Goal: Task Accomplishment & Management: Manage account settings

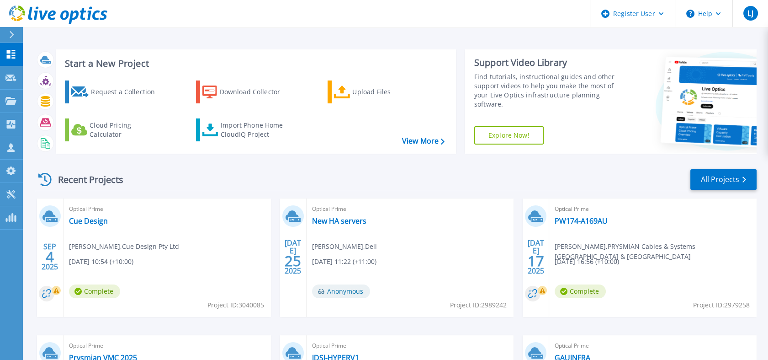
click at [8, 37] on div at bounding box center [15, 35] width 15 height 16
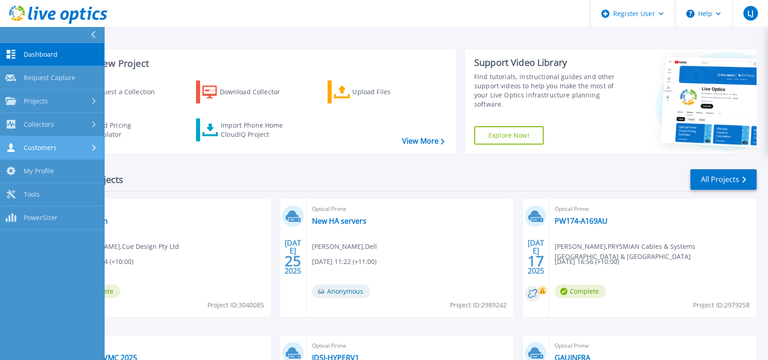
click at [38, 140] on link "Customers Customers" at bounding box center [52, 147] width 104 height 23
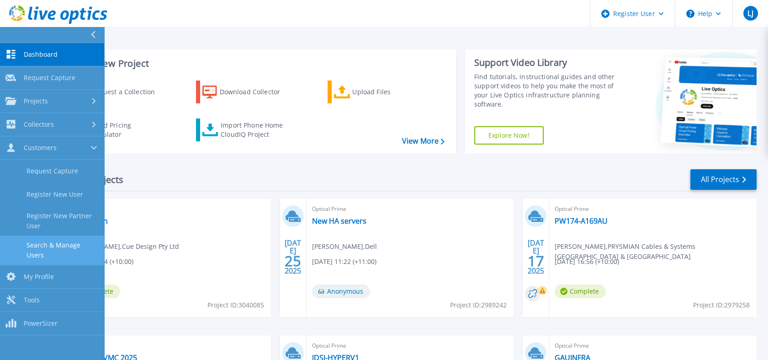
click at [58, 246] on link "Search & Manage Users" at bounding box center [52, 249] width 104 height 29
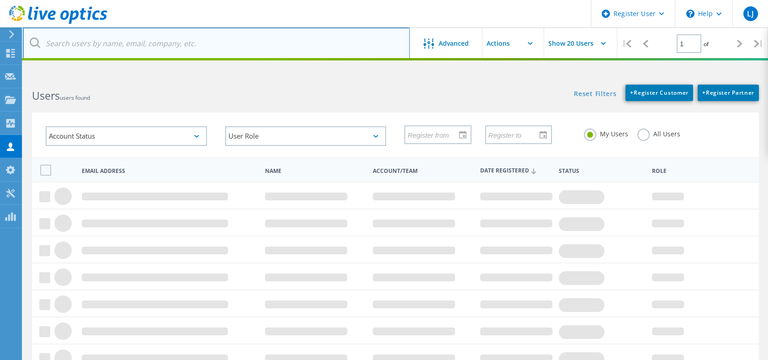
click at [291, 44] on input "text" at bounding box center [216, 43] width 387 height 32
type input "bayside"
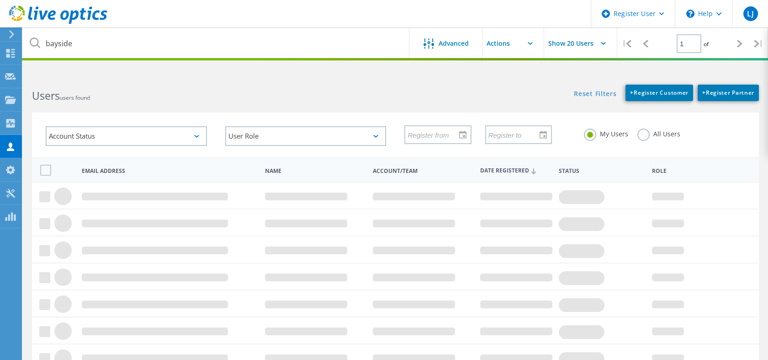
click at [648, 135] on label "All Users" at bounding box center [659, 132] width 43 height 9
click at [0, 0] on input "All Users" at bounding box center [0, 0] width 0 height 0
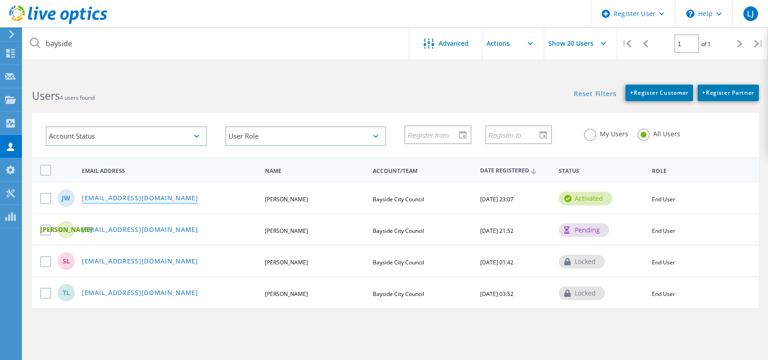
click at [131, 195] on link "[EMAIL_ADDRESS][DOMAIN_NAME]" at bounding box center [140, 199] width 117 height 8
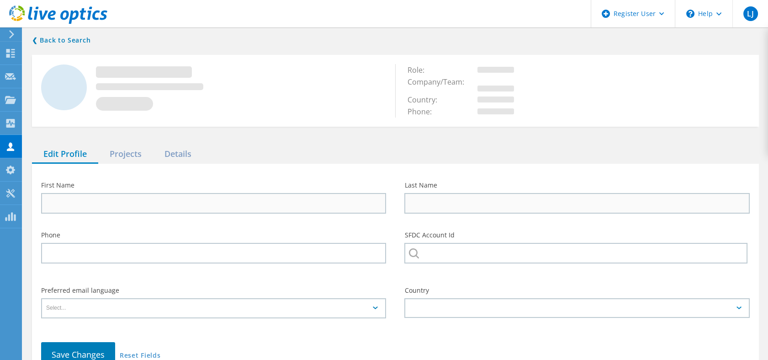
type input "[PERSON_NAME]"
type input "Bayside City Council"
type input "English"
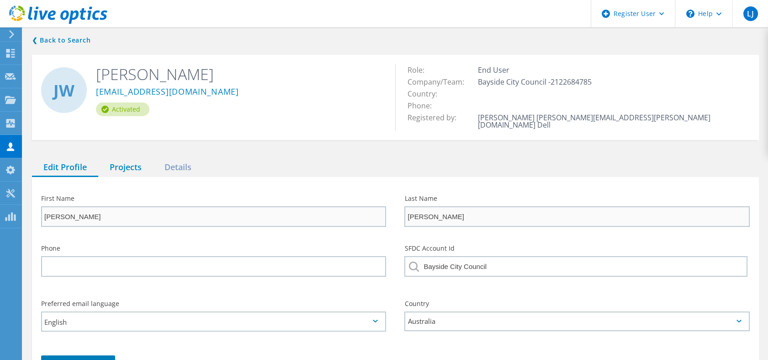
click at [123, 158] on div "Projects" at bounding box center [125, 167] width 55 height 19
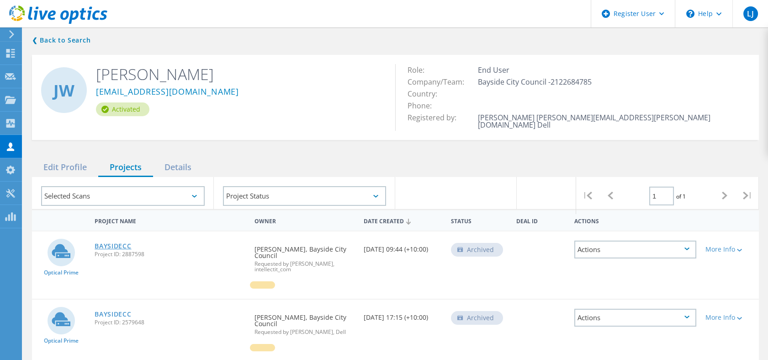
click at [128, 243] on link "BAYSIDECC" at bounding box center [113, 246] width 37 height 6
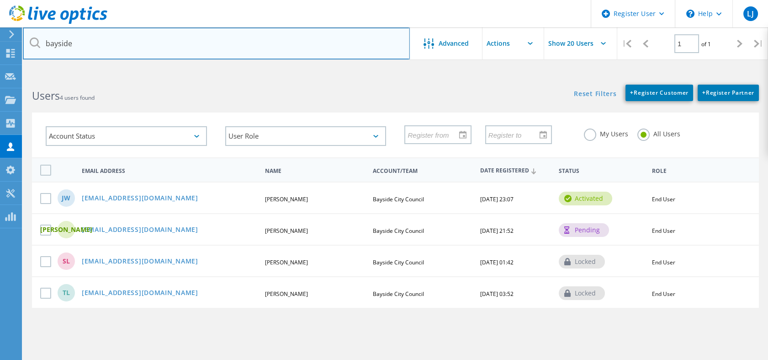
click at [119, 43] on input "bayside" at bounding box center [216, 43] width 387 height 32
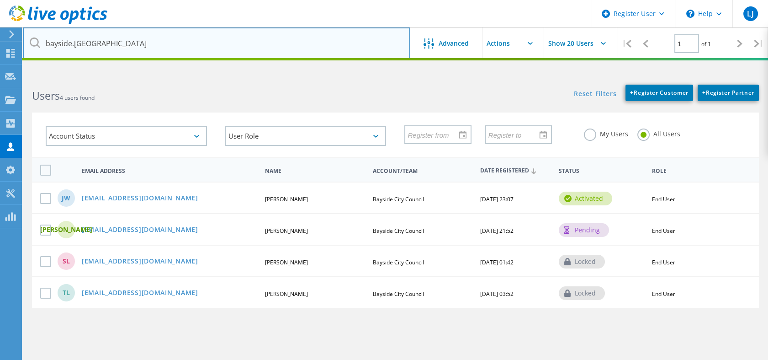
type input "bayside.nsw"
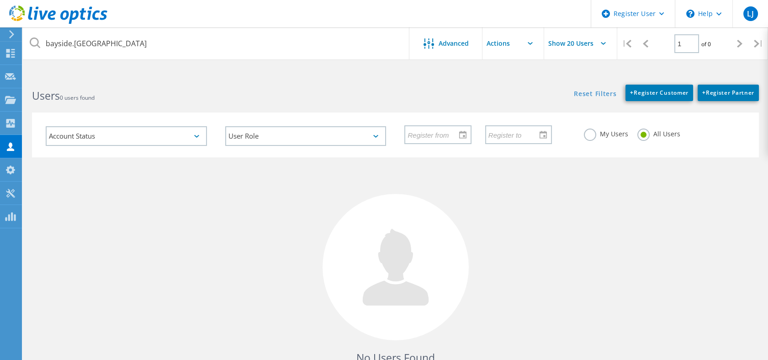
click at [9, 36] on icon at bounding box center [11, 34] width 7 height 8
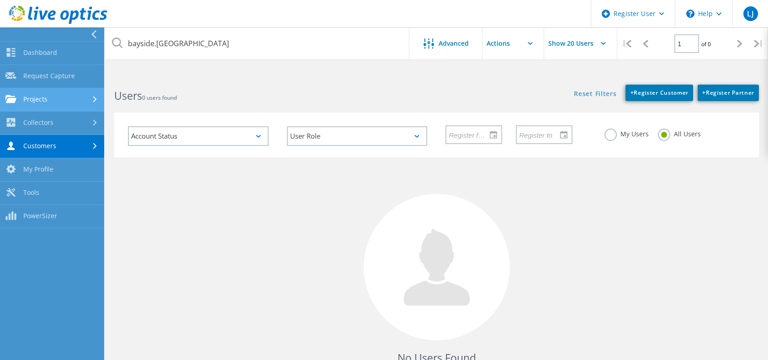
click at [31, 95] on link "Projects" at bounding box center [52, 99] width 104 height 23
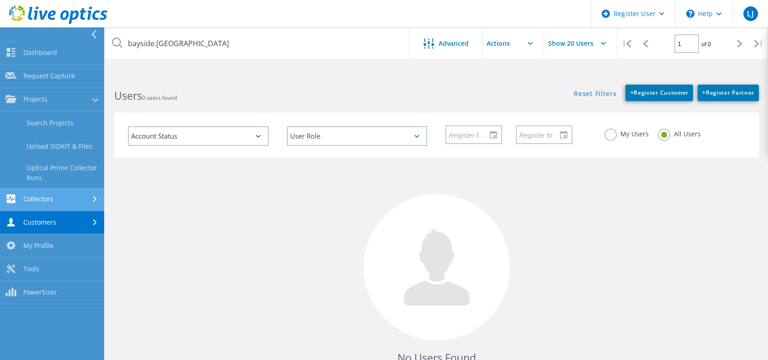
click at [38, 200] on link "Collectors" at bounding box center [52, 199] width 104 height 23
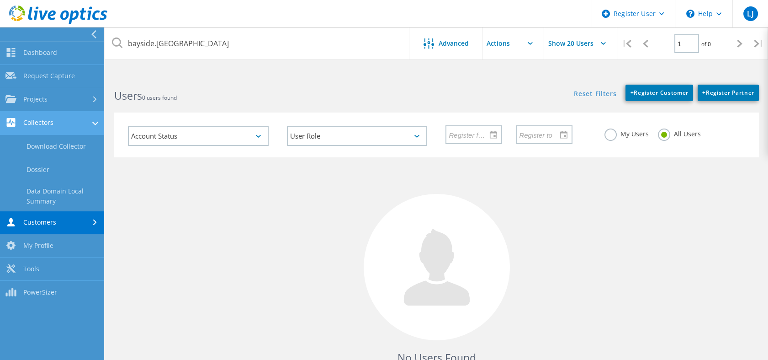
click at [38, 200] on link "Data Domain Local Summary" at bounding box center [52, 195] width 104 height 29
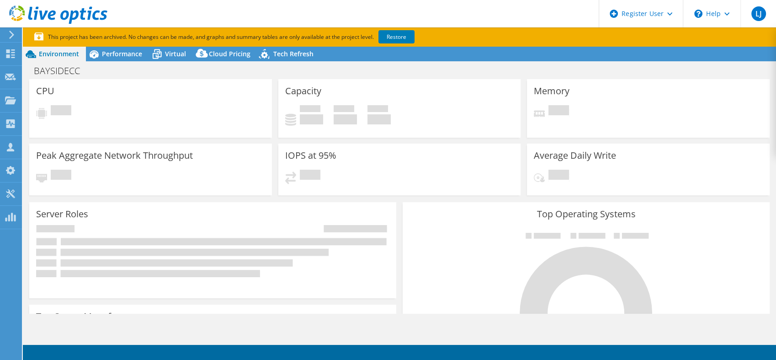
select select "Australia"
select select "AUD"
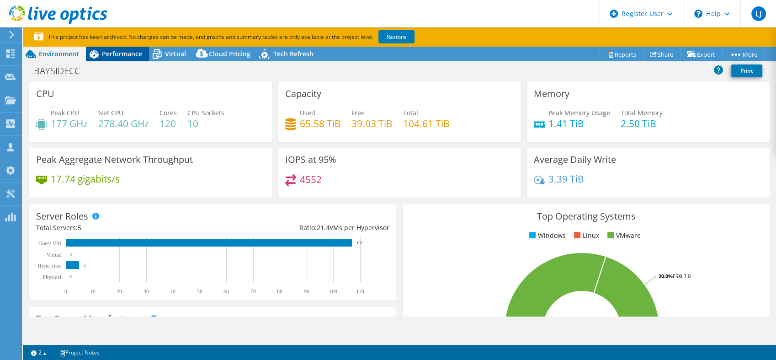
click at [118, 49] on span "Performance" at bounding box center [122, 53] width 40 height 9
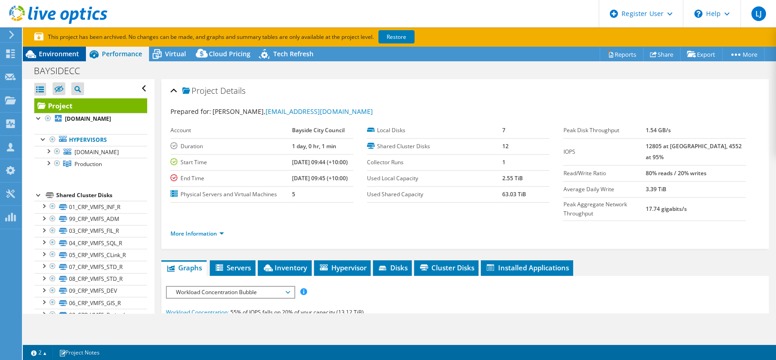
drag, startPoint x: 48, startPoint y: 53, endPoint x: 40, endPoint y: 59, distance: 10.1
click at [40, 59] on div "Environment" at bounding box center [54, 54] width 63 height 15
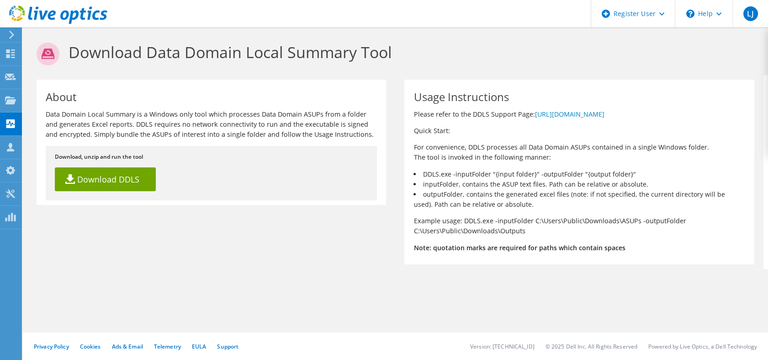
click at [10, 29] on div at bounding box center [53, 15] width 107 height 31
click at [10, 32] on use at bounding box center [11, 35] width 5 height 8
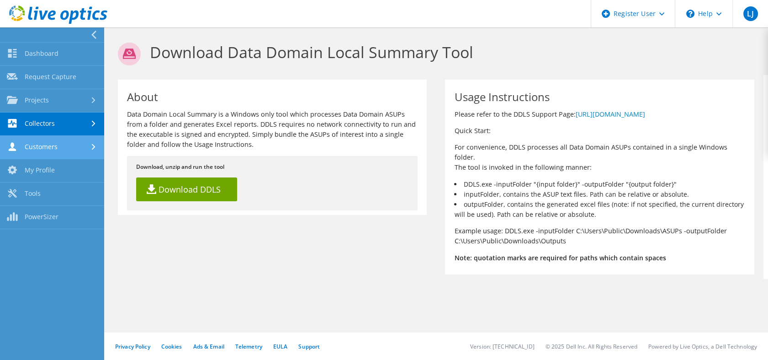
click at [43, 149] on link "Customers" at bounding box center [52, 147] width 104 height 23
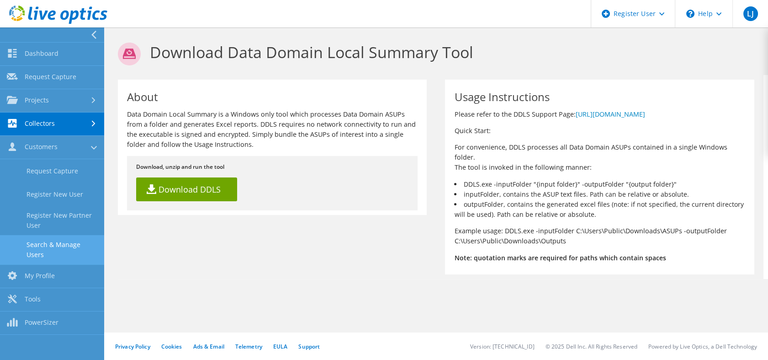
click at [55, 241] on link "Search & Manage Users" at bounding box center [52, 249] width 104 height 29
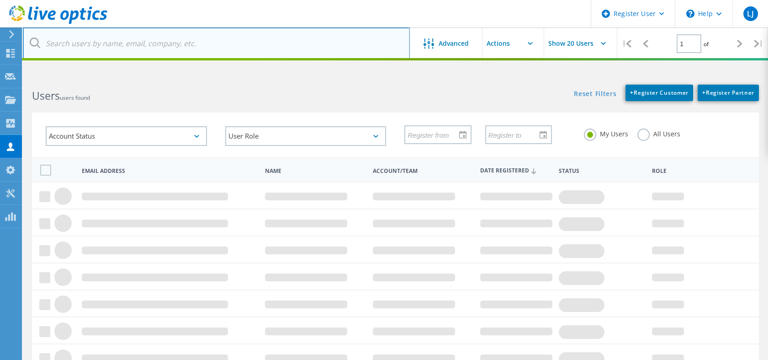
click at [271, 47] on input "text" at bounding box center [216, 43] width 387 height 32
